Goal: Information Seeking & Learning: Learn about a topic

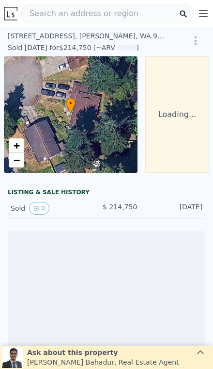
scroll to position [0, 70]
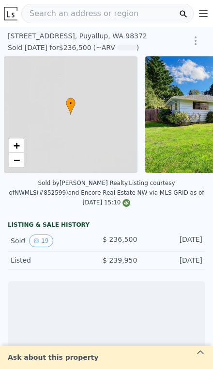
scroll to position [0, 4]
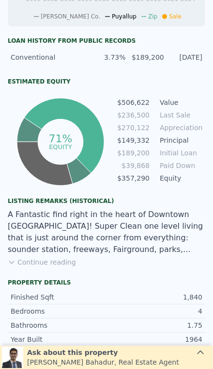
click at [36, 257] on button "Continue reading" at bounding box center [42, 262] width 68 height 10
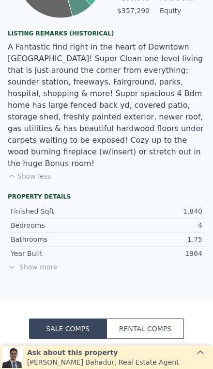
click at [34, 262] on span "Show more" at bounding box center [107, 267] width 198 height 10
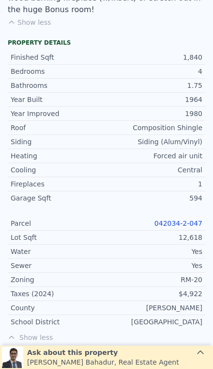
scroll to position [770, 0]
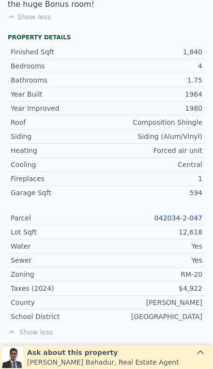
click at [190, 214] on link "042034-2-047" at bounding box center [179, 218] width 48 height 8
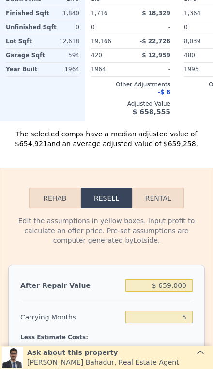
scroll to position [1355, 0]
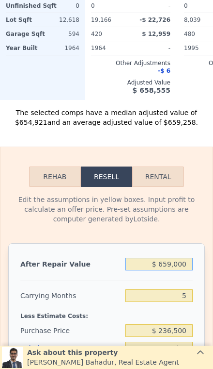
click at [184, 258] on input "$ 659,000" at bounding box center [159, 264] width 67 height 13
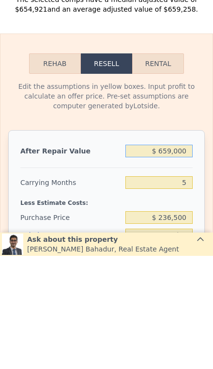
type input "$ 65,900"
type input "-$ 193,257"
type input "$ 6,590"
type input "-$ 248,249"
type input "$ 659"
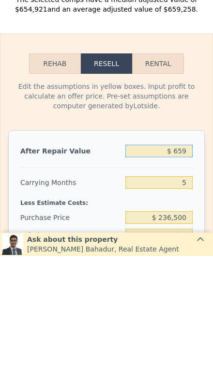
type input "-$ 253,747"
type input "$ 65"
type input "-$ 254,299"
type input "$ 650"
type input "-$ 253,756"
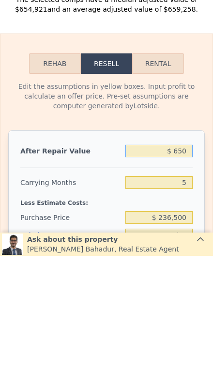
type input "$ 6,500"
type input "-$ 248,334"
type input "$ 65,000"
type input "-$ 194,090"
type input "$ 650,000"
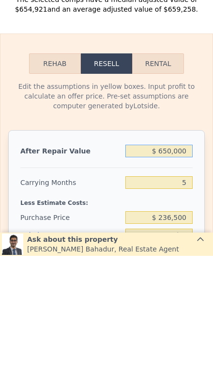
type input "$ 348,323"
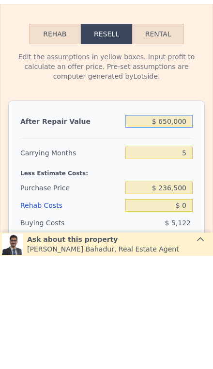
scroll to position [1386, 0]
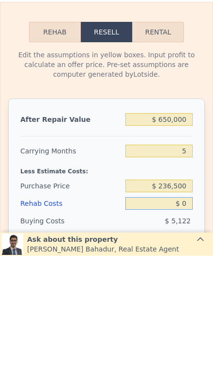
click at [190, 310] on input "$ 0" at bounding box center [159, 316] width 67 height 13
type input "$ 2"
type input "$ 348,321"
type input "$ 20"
type input "$ 348,303"
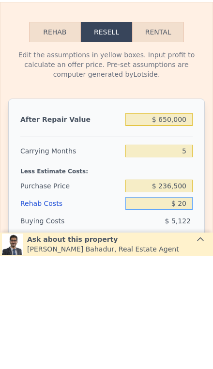
type input "$ 200"
type input "$ 348,110"
type input "$ 2,000"
type input "$ 346,211"
type input "$ 20,000"
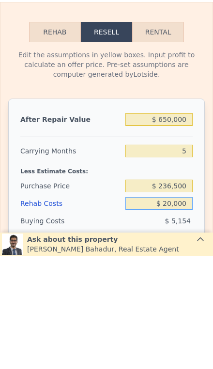
type input "$ 327,203"
type input "$ 2,000"
type input "$ 346,211"
type input "$ 200"
type input "$ 348,110"
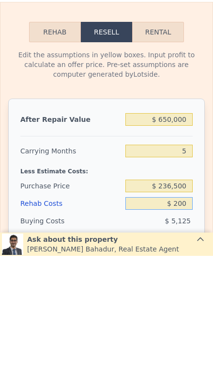
type input "$ 20"
type input "$ 348,303"
type input "$ 2"
type input "$ 348,321"
type input "$ 3"
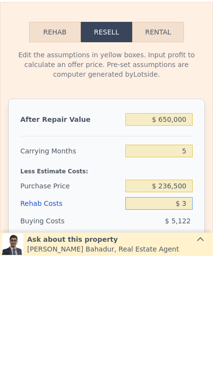
type input "$ 348,320"
type input "$ 30"
type input "$ 348,293"
type input "$ 300"
type input "$ 348,008"
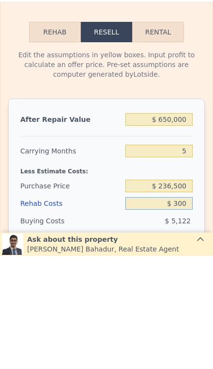
type input "$ 3,000"
type input "$ 345,155"
type input "$ 30,000"
type input "$ 316,643"
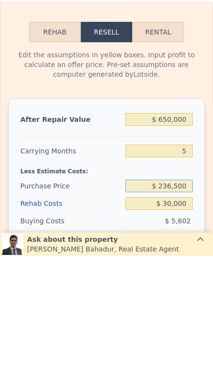
click at [187, 293] on input "$ 236,500" at bounding box center [159, 299] width 67 height 13
type input "$ 2"
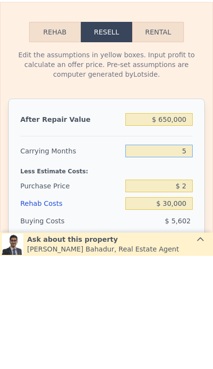
click at [190, 258] on input "5" at bounding box center [159, 264] width 67 height 13
type input "$ 567,173"
type input "3"
type input "$ 569,176"
type input "3"
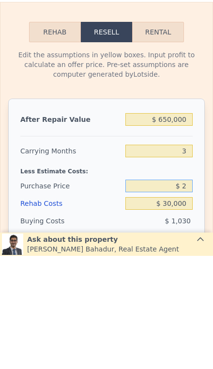
click at [190, 293] on input "$ 2" at bounding box center [159, 299] width 67 height 13
type input "$ 475,000"
type input "$ 73,596"
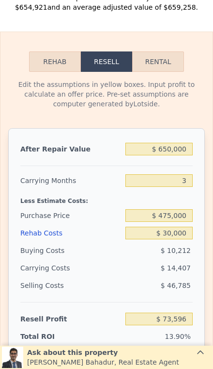
scroll to position [1484, 0]
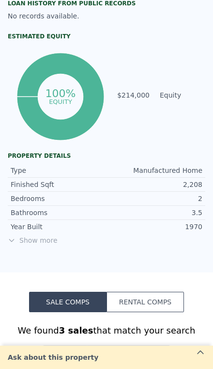
scroll to position [432, 0]
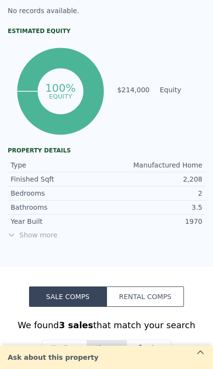
click at [29, 238] on span "Show more" at bounding box center [107, 235] width 198 height 10
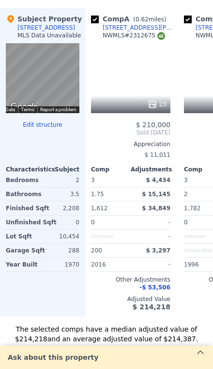
scroll to position [1219, 0]
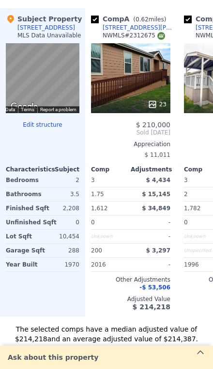
click at [169, 258] on div "-" at bounding box center [152, 265] width 38 height 14
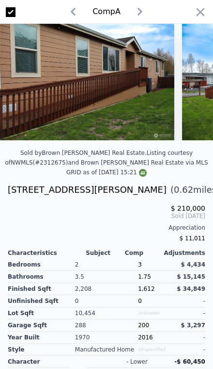
click at [196, 10] on icon "button" at bounding box center [201, 12] width 14 height 14
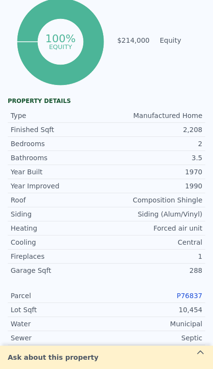
scroll to position [484, 0]
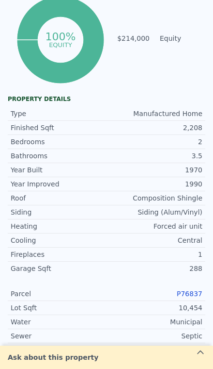
click at [193, 293] on link "P76837" at bounding box center [190, 294] width 26 height 8
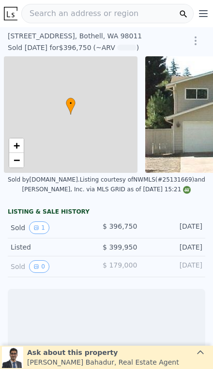
scroll to position [0, 4]
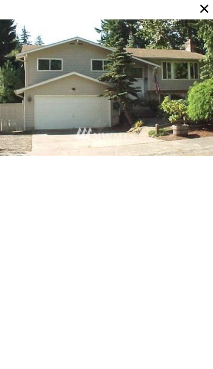
scroll to position [0, 0]
click at [210, 10] on icon at bounding box center [205, 9] width 14 height 14
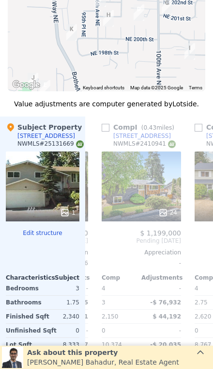
scroll to position [0, 733]
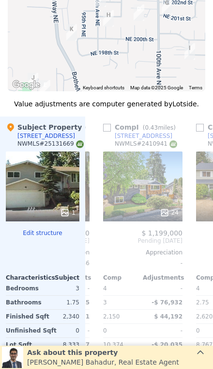
click at [163, 198] on div "24" at bounding box center [143, 186] width 80 height 70
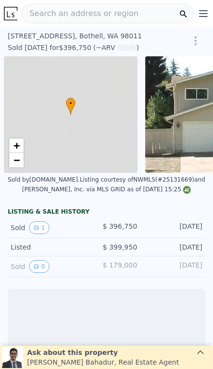
scroll to position [0, 4]
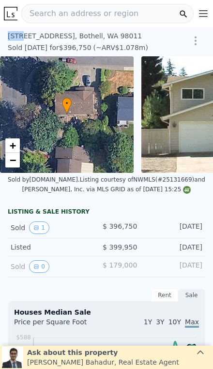
click at [119, 18] on span "Search an address or region" at bounding box center [80, 14] width 117 height 12
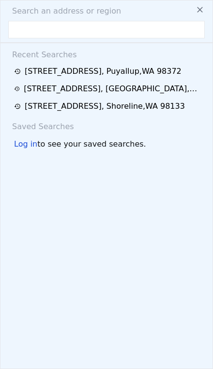
click at [91, 14] on span "Search an address or region" at bounding box center [62, 11] width 117 height 12
click at [73, 34] on input "text" at bounding box center [106, 29] width 197 height 17
click at [59, 29] on input "text" at bounding box center [106, 29] width 197 height 17
paste input "1825 n 185th st, shoreline"
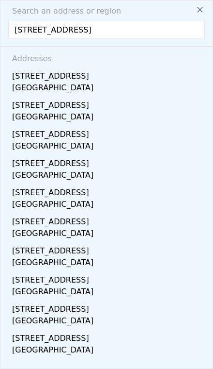
type input "1825 n 185th st, shoreline"
click at [137, 76] on div "1825 N 185th St" at bounding box center [108, 74] width 193 height 16
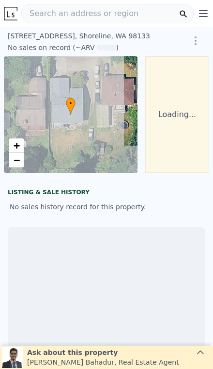
scroll to position [0, 4]
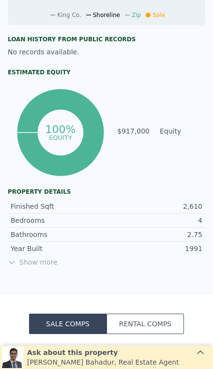
click at [27, 258] on span "Show more" at bounding box center [107, 262] width 198 height 10
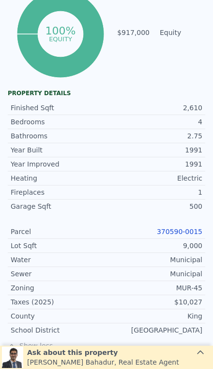
scroll to position [519, 0]
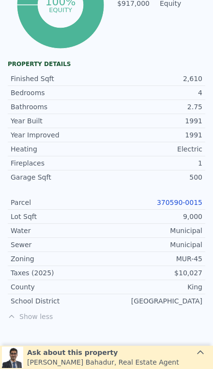
click at [185, 201] on link "370590-0015" at bounding box center [180, 202] width 46 height 8
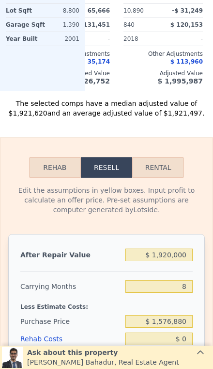
scroll to position [1226, 0]
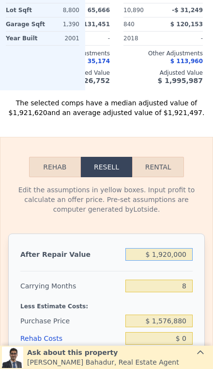
click at [186, 255] on input "$ 1,920,000" at bounding box center [159, 254] width 67 height 13
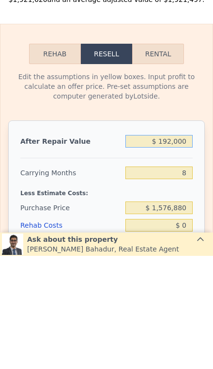
type input "$ 19,200"
type input "-$ 1,702,584"
type input "$ 1,920"
type input "-$ 1,718,334"
type input "$ 192"
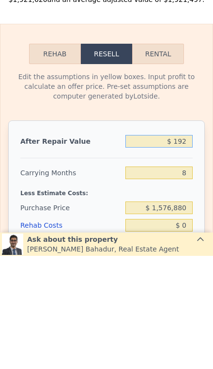
type input "-$ 1,719,911"
type input "$ 19"
type input "-$ 1,720,067"
type input "$ 190"
type input "-$ 1,719,913"
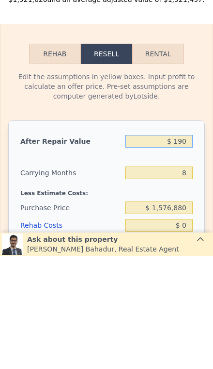
type input "$ 19"
type input "-$ 1,720,067"
type input "$ 1"
type input "-$ 1,720,084"
type input "$ 10"
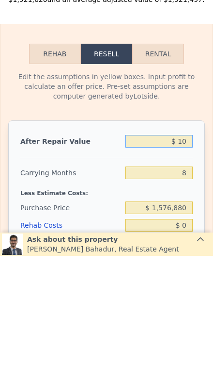
type input "-$ 1,720,075"
type input "$ 108"
type input "-$ 1,719,987"
type input "$ 10"
type input "-$ 1,720,075"
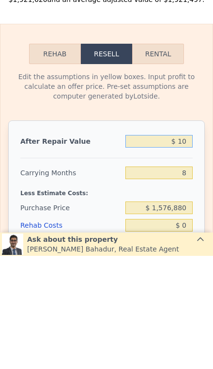
type input "$ 1"
type input "-$ 1,720,084"
type input "$ 18"
type input "-$ 1,720,068"
type input "$ 180"
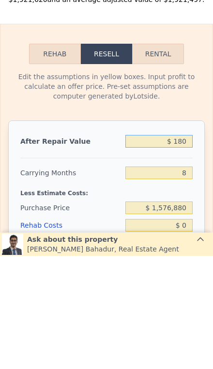
type input "-$ 1,719,922"
type input "$ 1,800"
type input "-$ 1,718,445"
type input "$ 18,000"
type input "-$ 1,703,678"
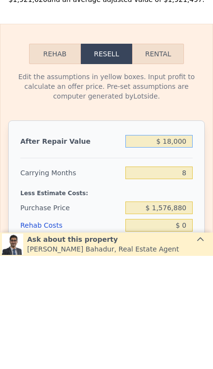
type input "$ 180,000"
type input "-$ 1,556,014"
type input "$ 1,800,000"
type input "-$ 79,379"
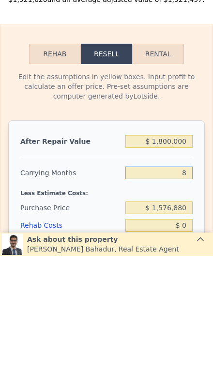
click at [192, 279] on input "8" at bounding box center [159, 285] width 67 height 13
click at [191, 279] on input "8" at bounding box center [159, 285] width 67 height 13
type input "5"
type input "-$ 35,720"
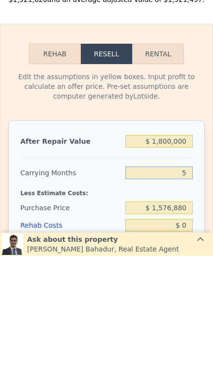
type input "5"
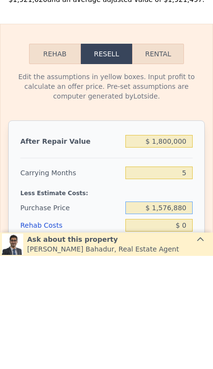
click at [188, 314] on input "$ 1,576,880" at bounding box center [159, 320] width 67 height 13
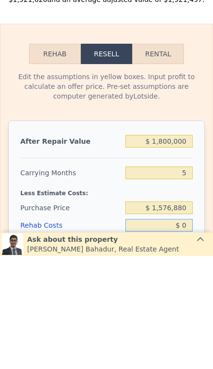
click at [191, 332] on input "$ 0" at bounding box center [159, 338] width 67 height 13
type input "$ 1"
type input "-$ 35,721"
type input "$ 10"
type input "-$ 35,730"
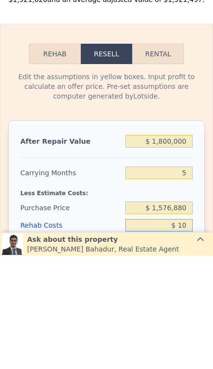
type input "$ 100"
type input "-$ 35,827"
type input "$ 1,000"
type input "-$ 36,776"
type input "$ 10,000"
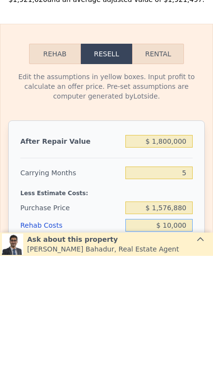
type input "-$ 46,280"
type input "$ 100,000"
type input "-$ 141,320"
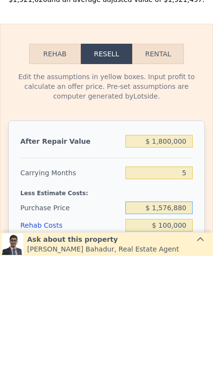
click at [191, 314] on input "$ 1,576,880" at bounding box center [159, 320] width 67 height 13
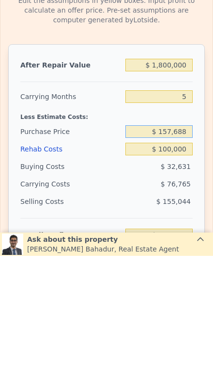
scroll to position [1303, 0]
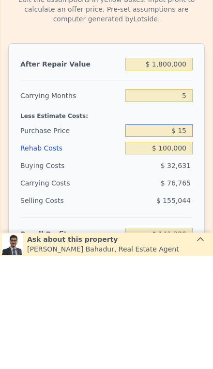
type input "$ 1"
type input "$ 1,300,000"
type input "$ 151,987"
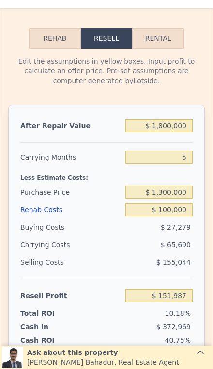
scroll to position [1357, 0]
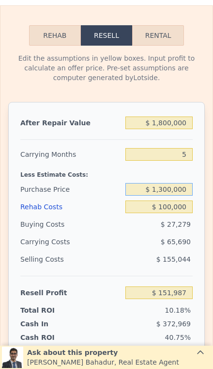
click at [188, 188] on input "$ 1,300,000" at bounding box center [159, 189] width 67 height 13
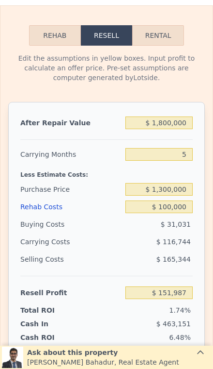
type input "$ 1,920,000"
type input "8"
type input "$ 0"
type input "$ 30,001"
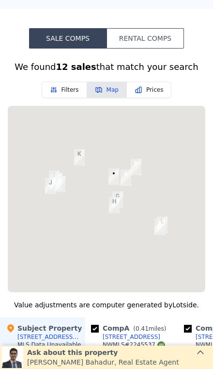
scroll to position [689, 0]
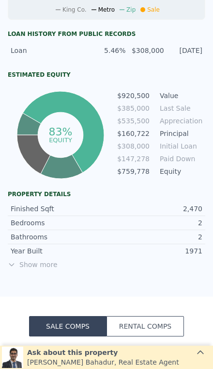
click at [32, 267] on span "Show more" at bounding box center [107, 265] width 198 height 10
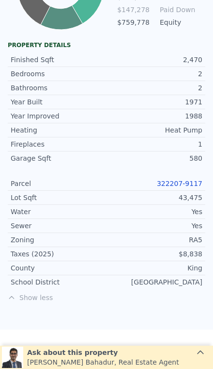
scroll to position [590, 0]
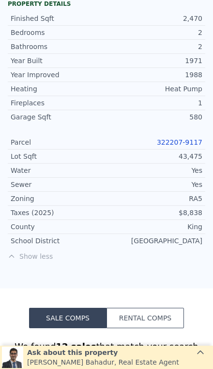
click at [188, 141] on link "322207-9117" at bounding box center [180, 142] width 46 height 8
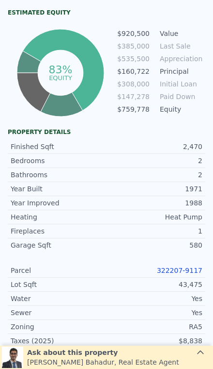
scroll to position [462, 0]
click at [178, 268] on link "322207-9117" at bounding box center [180, 270] width 46 height 8
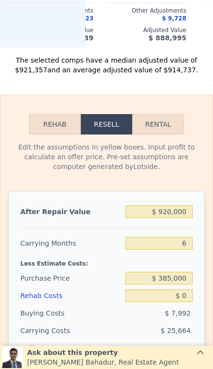
scroll to position [1447, 0]
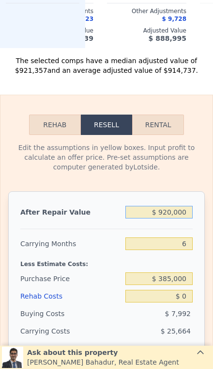
click at [185, 215] on input "$ 920,000" at bounding box center [159, 212] width 67 height 13
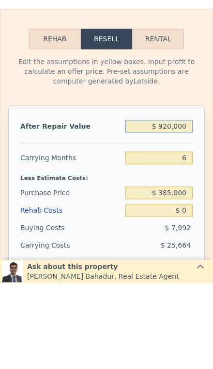
type input "$ 92,000"
type input "-$ 332,094"
type input "$ 9,200"
type input "-$ 408,839"
type input "$ 920"
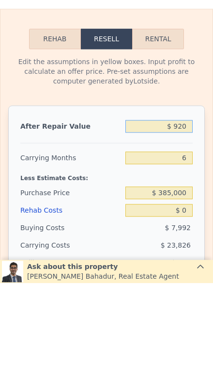
type input "-$ 416,513"
type input "$ 92"
type input "-$ 417,280"
type input "$ 9"
type input "-$ 417,357"
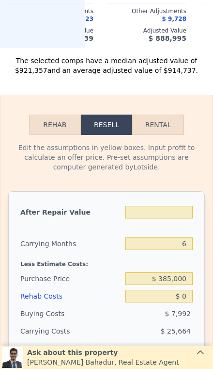
type input "$ 920,000"
click at [180, 213] on input "$ 920,000" at bounding box center [159, 212] width 67 height 13
type input "$ 435,354"
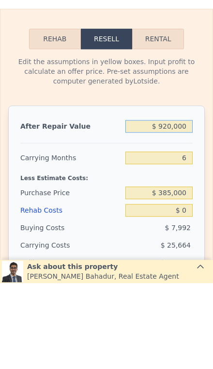
type input "$ 92,000"
type input "-$ 332,094"
type input "$ 9,200"
type input "-$ 408,839"
type input "$ 920"
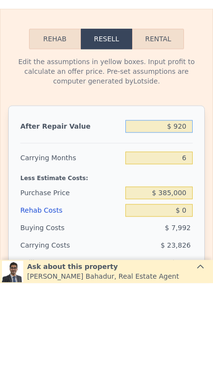
type input "-$ 416,513"
type input "$ 92"
type input "-$ 417,280"
type input "$ 9"
type input "-$ 417,357"
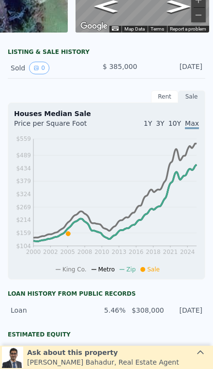
type input "$ 9"
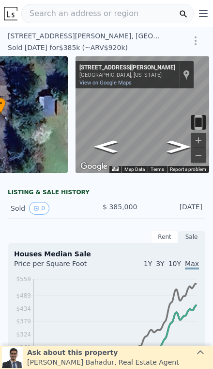
scroll to position [0, 0]
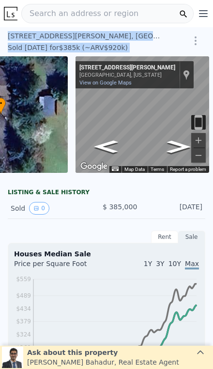
click at [137, 42] on div "Sold Jul 2005 for $385k (~ARV $920k )" at bounding box center [88, 47] width 161 height 12
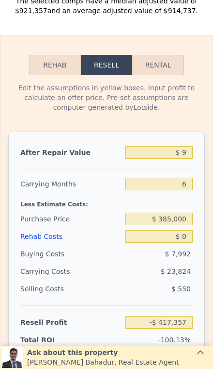
scroll to position [1498, 0]
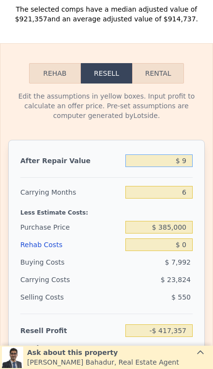
click at [189, 166] on input "$ 9" at bounding box center [159, 160] width 67 height 13
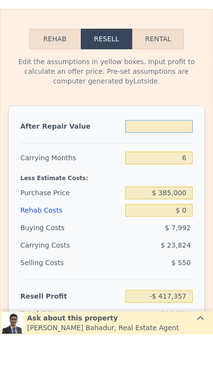
type input "$ 8"
type input "-$ 417,358"
type input "$ 83"
type input "-$ 417,288"
type input "$ 8"
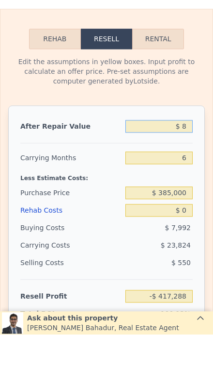
type input "-$ 417,358"
type input "$ 89"
type input "-$ 417,283"
type input "$ 890"
type input "-$ 416,541"
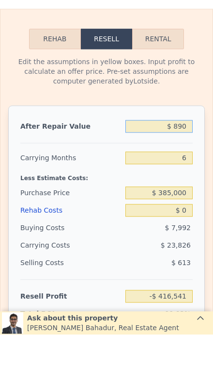
type input "$ 8,900"
type input "-$ 409,118"
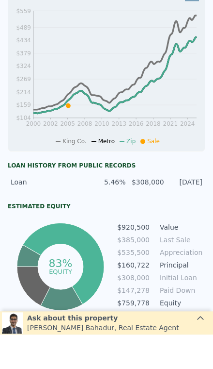
type input "$ 920,000"
type input "$ 435,354"
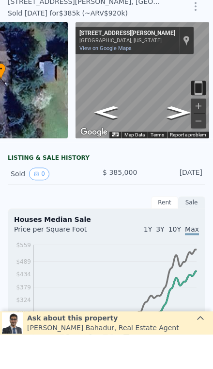
scroll to position [0, 0]
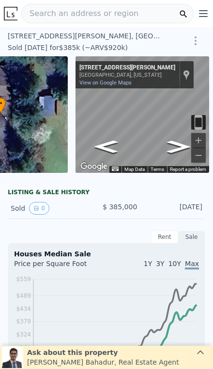
click at [137, 21] on div "Search an address or region" at bounding box center [107, 13] width 173 height 19
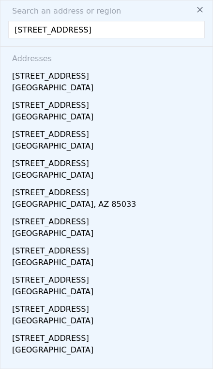
click at [34, 24] on input "4502 62nd st nw" at bounding box center [106, 29] width 197 height 17
click at [37, 32] on input "4502 62nd st nw" at bounding box center [106, 29] width 197 height 17
type input "4504 62nd st nw"
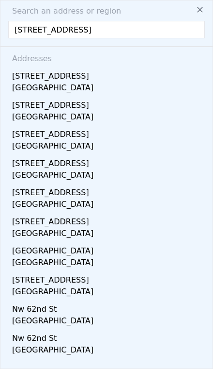
click at [134, 79] on div "4504 62nd St NW" at bounding box center [108, 74] width 193 height 16
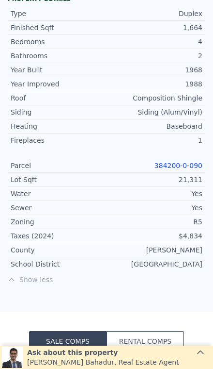
scroll to position [580, 0]
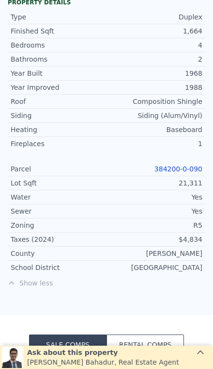
click at [185, 166] on link "384200-0-090" at bounding box center [179, 169] width 48 height 8
click at [188, 170] on link "384200-0-090" at bounding box center [179, 169] width 48 height 8
click at [187, 173] on link "384200-0-090" at bounding box center [179, 169] width 48 height 8
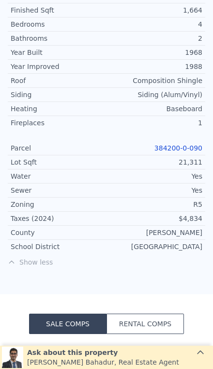
click at [195, 152] on link "384200-0-090" at bounding box center [179, 148] width 48 height 8
click at [195, 151] on link "384200-0-090" at bounding box center [179, 148] width 48 height 8
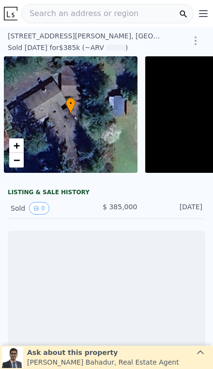
scroll to position [0, 70]
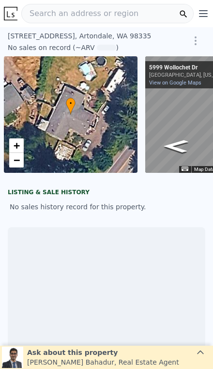
scroll to position [0, 70]
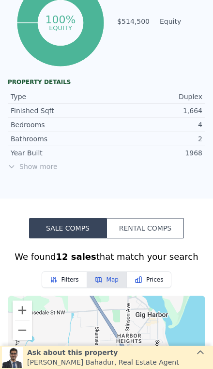
click at [34, 165] on span "Show more" at bounding box center [107, 167] width 198 height 10
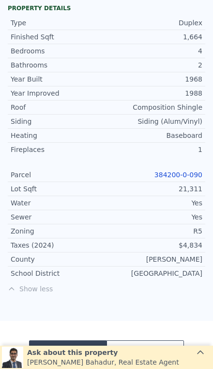
scroll to position [579, 0]
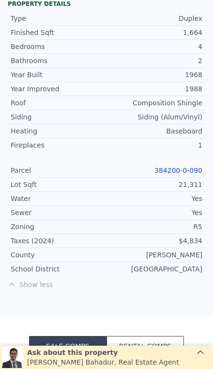
click at [189, 172] on link "384200-0-090" at bounding box center [179, 170] width 48 height 8
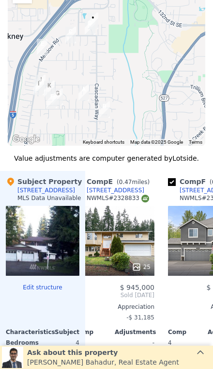
scroll to position [0, 387]
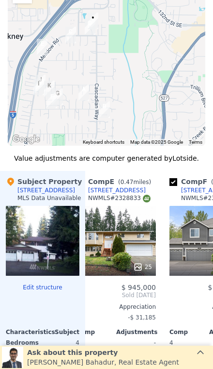
click at [124, 192] on div "[STREET_ADDRESS]" at bounding box center [117, 190] width 58 height 8
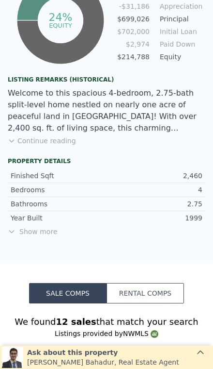
scroll to position [628, 0]
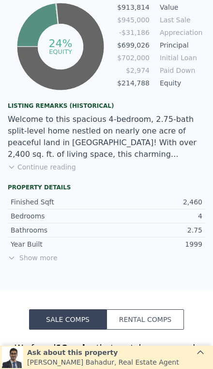
click at [34, 253] on span "Show more" at bounding box center [107, 258] width 198 height 10
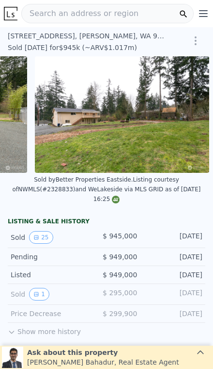
scroll to position [0, 4488]
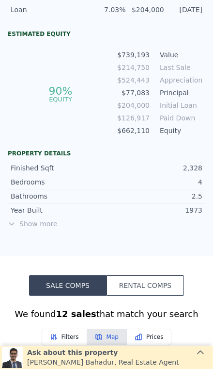
scroll to position [441, 0]
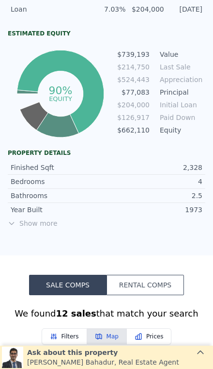
click at [44, 225] on span "Show more" at bounding box center [107, 223] width 198 height 10
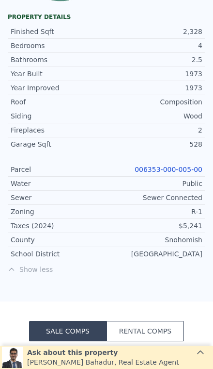
scroll to position [590, 0]
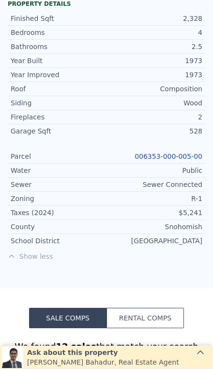
click at [195, 154] on link "006353-000-005-00" at bounding box center [169, 156] width 68 height 8
